Goal: Check status: Check status

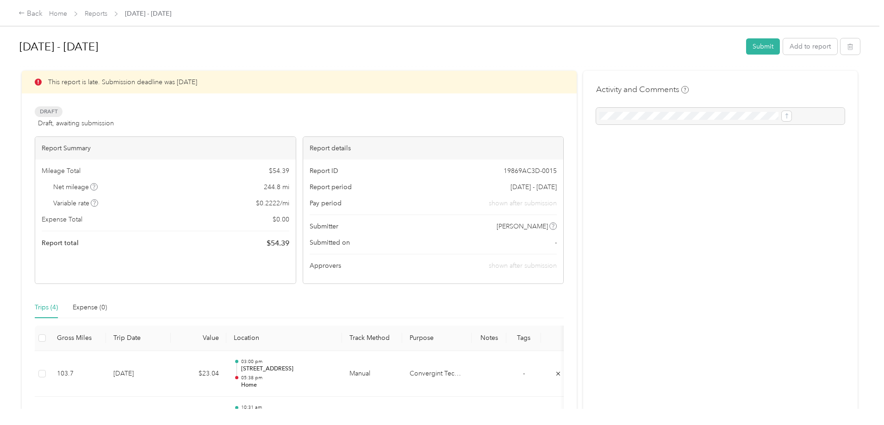
scroll to position [93, 0]
